Goal: Task Accomplishment & Management: Manage account settings

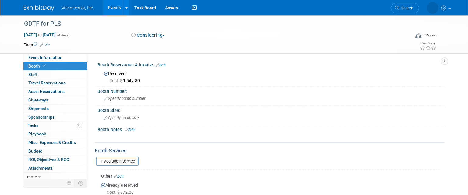
click at [114, 13] on link "Events" at bounding box center [114, 7] width 22 height 15
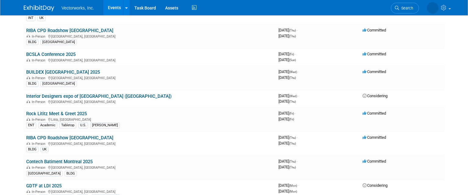
scroll to position [138, 0]
click at [67, 113] on link "Rock Lititz Meet & Greet 2025" at bounding box center [56, 112] width 61 height 5
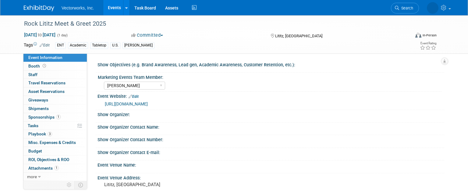
select select "[PERSON_NAME]"
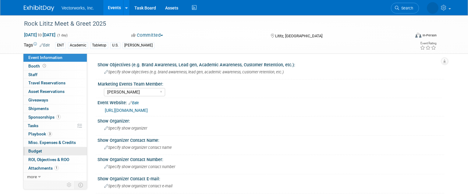
click at [37, 150] on span "Budget" at bounding box center [35, 150] width 14 height 5
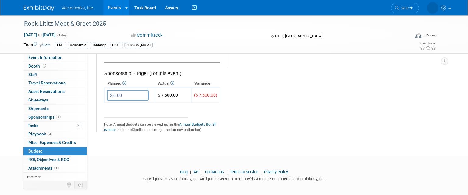
scroll to position [422, 0]
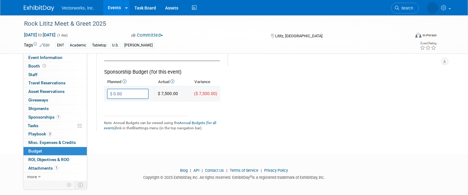
click at [130, 92] on input "$ 0.00" at bounding box center [128, 93] width 42 height 10
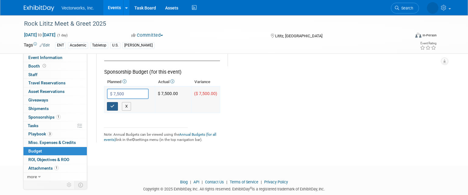
type input "$ 7,500.00"
click at [112, 105] on icon "button" at bounding box center [112, 106] width 4 height 4
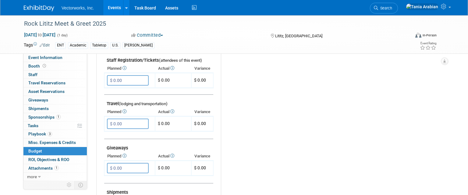
scroll to position [205, 0]
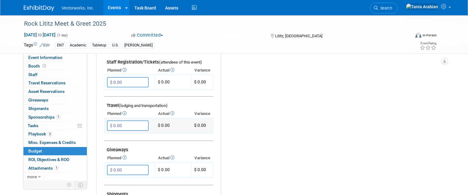
click at [129, 125] on input "$ 0.00" at bounding box center [128, 125] width 42 height 10
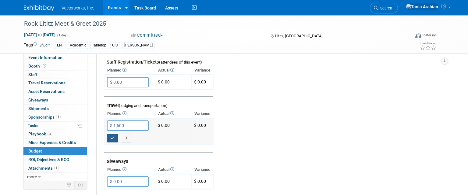
type input "$ 1,600.00"
click at [115, 136] on button "button" at bounding box center [112, 138] width 11 height 9
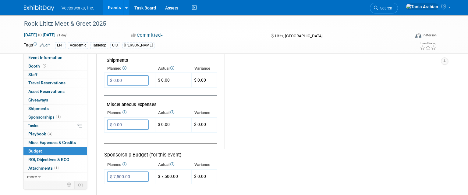
scroll to position [340, 0]
click at [126, 124] on input "$ 0.00" at bounding box center [128, 123] width 42 height 10
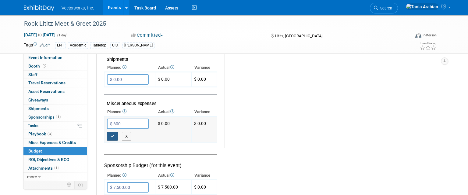
type input "$ 600.00"
click at [112, 134] on icon "button" at bounding box center [112, 136] width 4 height 4
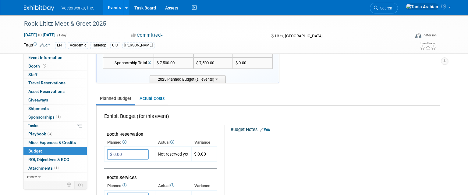
scroll to position [0, 0]
